Goal: Transaction & Acquisition: Obtain resource

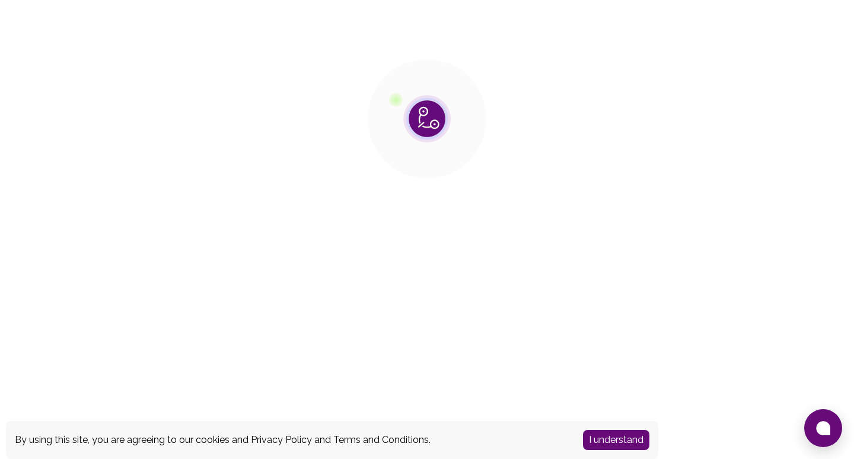
click at [594, 439] on button "I understand" at bounding box center [616, 440] width 66 height 20
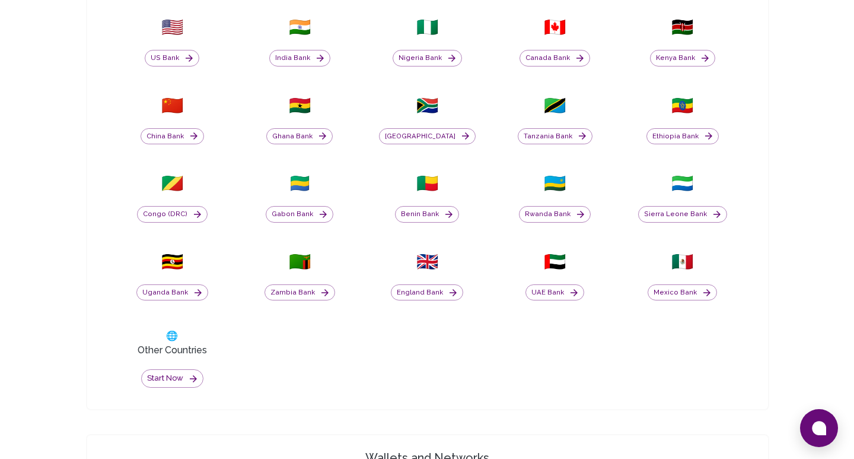
scroll to position [475, 0]
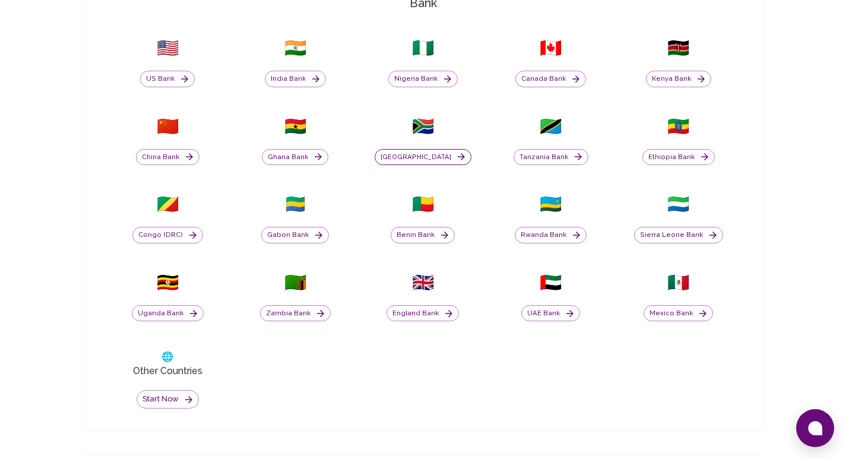
click at [418, 158] on button "[GEOGRAPHIC_DATA]" at bounding box center [422, 157] width 97 height 17
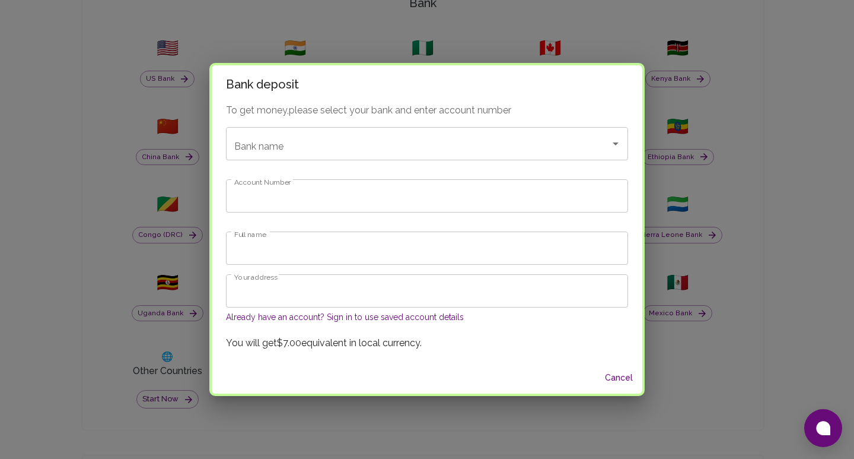
click at [298, 189] on input "Account Number" at bounding box center [427, 195] width 402 height 33
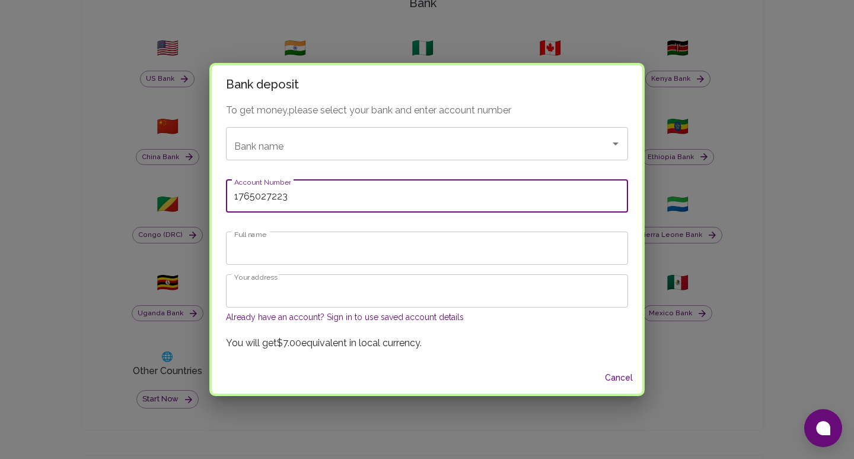
type input "1765027223"
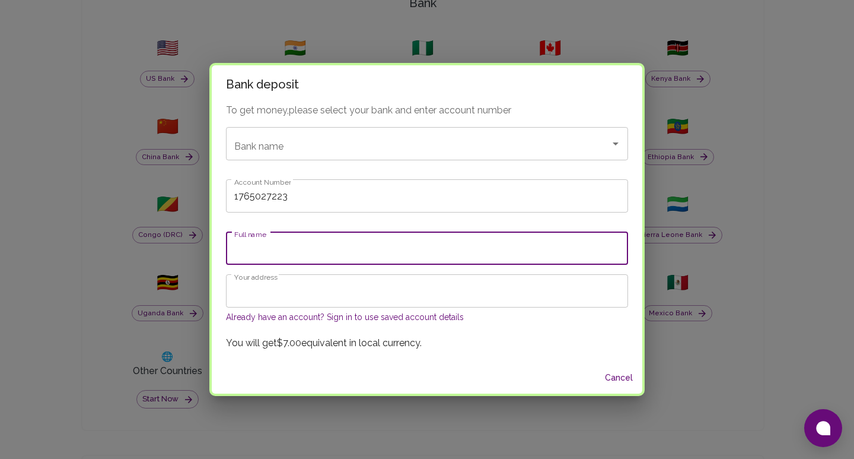
click at [286, 253] on input "Full name" at bounding box center [427, 247] width 402 height 33
type input "Itumeleng Mahwa"
click at [389, 295] on input "Your address" at bounding box center [427, 290] width 402 height 33
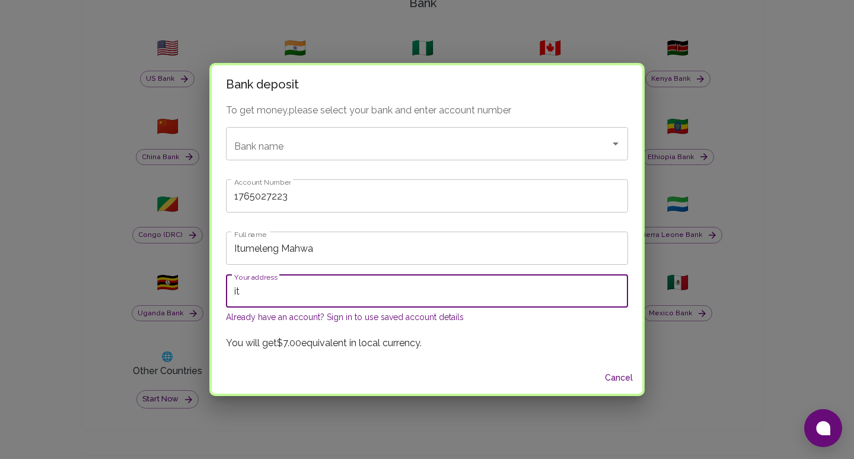
type input "i"
type input "[EMAIL_ADDRESS][DOMAIN_NAME]"
click at [489, 342] on p "You will get $7.00 equivalent in local currency." at bounding box center [427, 343] width 402 height 14
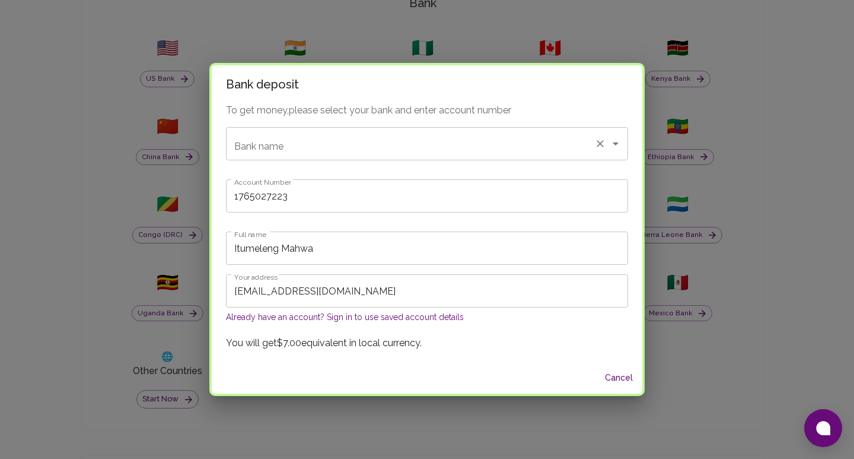
click at [328, 155] on div "Bank name" at bounding box center [427, 143] width 402 height 33
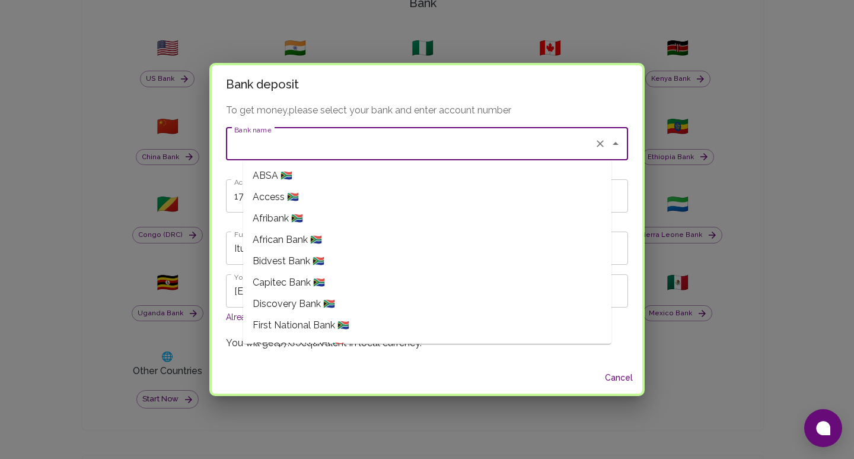
click at [304, 285] on span "Capitec Bank 🇿🇦" at bounding box center [289, 282] width 72 height 14
type input "Capitec Bank"
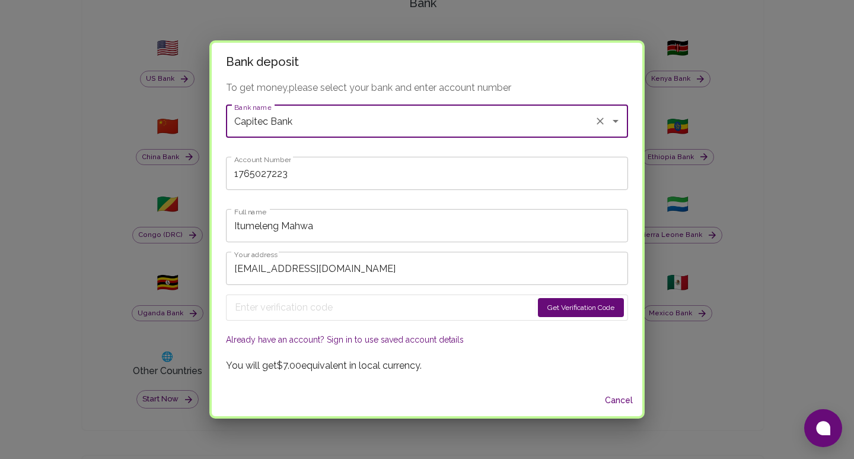
click at [538, 310] on button "Get Verification Code" at bounding box center [581, 307] width 86 height 19
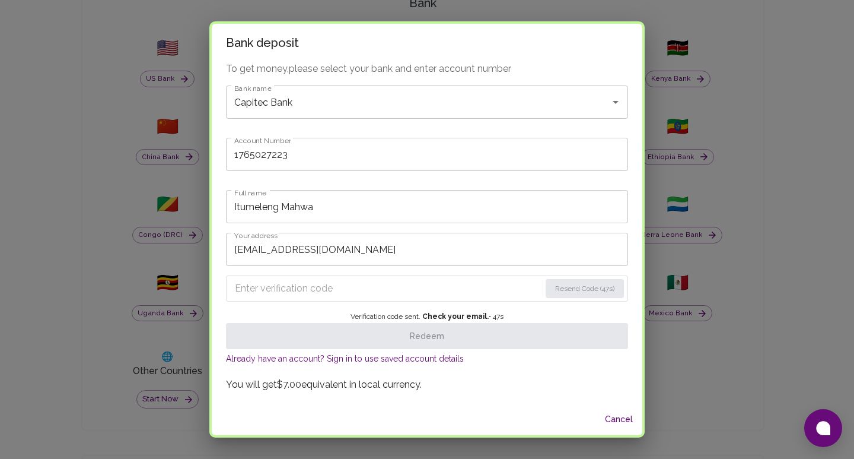
click at [331, 287] on input "Enter verification code" at bounding box center [388, 288] width 306 height 19
paste input "9875"
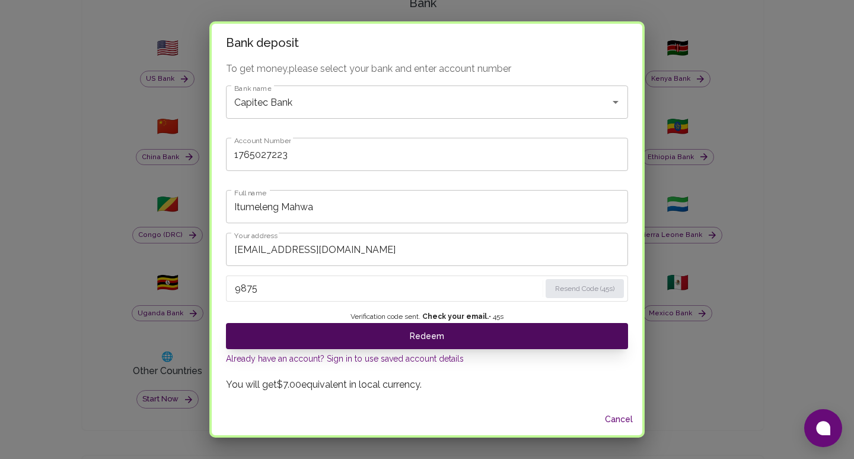
type input "9875"
click at [389, 332] on button "Redeem" at bounding box center [427, 336] width 402 height 26
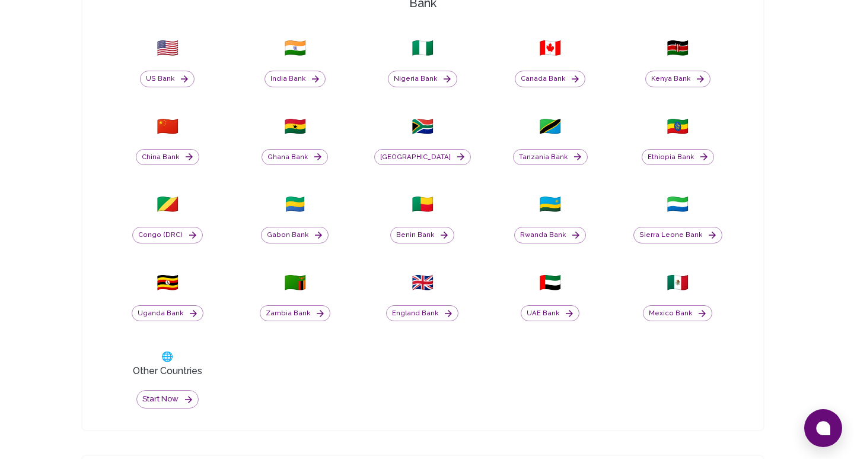
scroll to position [0, 0]
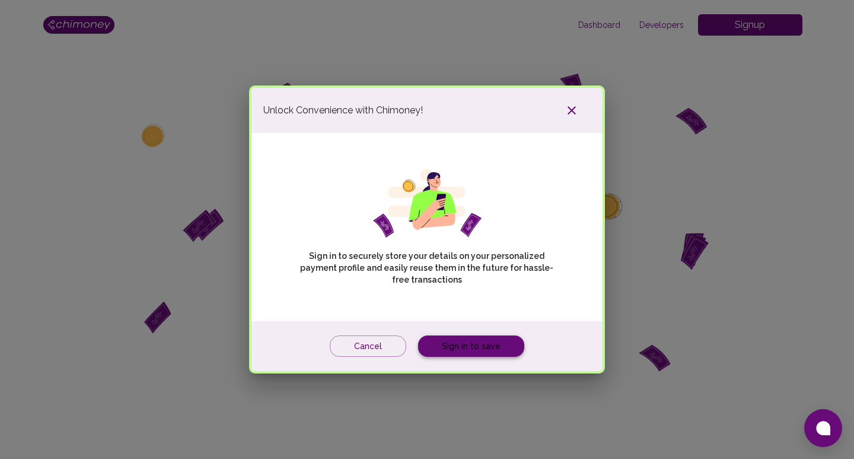
click at [452, 350] on link "Sign in to save" at bounding box center [471, 346] width 106 height 22
